Goal: Transaction & Acquisition: Download file/media

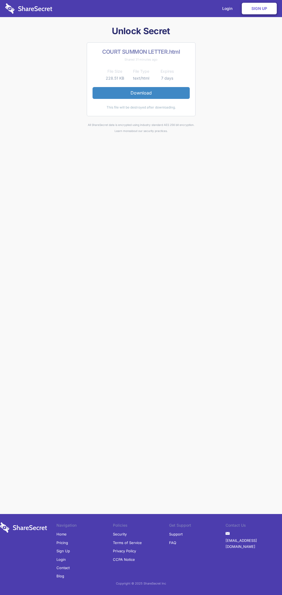
click at [141, 93] on link "Download" at bounding box center [140, 93] width 97 height 12
